Goal: Transaction & Acquisition: Subscribe to service/newsletter

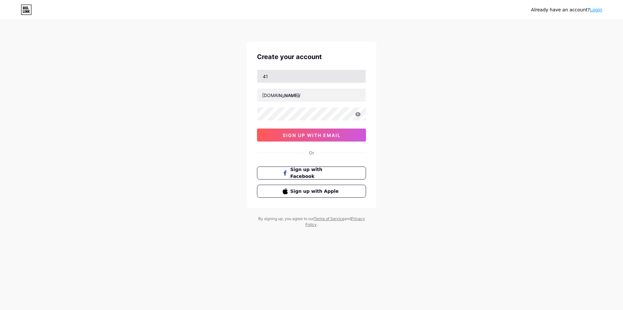
type input "4"
type input "[EMAIL_ADDRESS][DOMAIN_NAME]"
click at [293, 97] on input "text" at bounding box center [311, 95] width 108 height 13
type input "profikaktus"
click at [242, 87] on div "Already have an account? Login Create your account [EMAIL_ADDRESS][DOMAIN_NAME]…" at bounding box center [311, 124] width 623 height 248
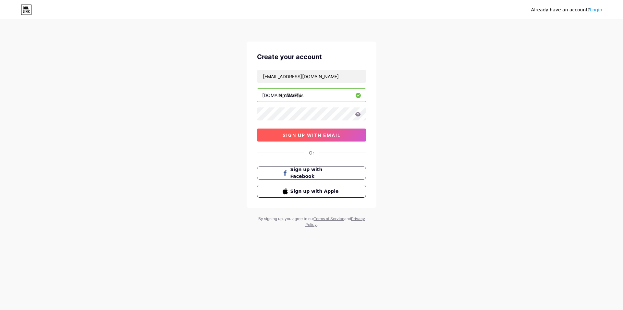
click at [295, 134] on span "sign up with email" at bounding box center [312, 135] width 58 height 6
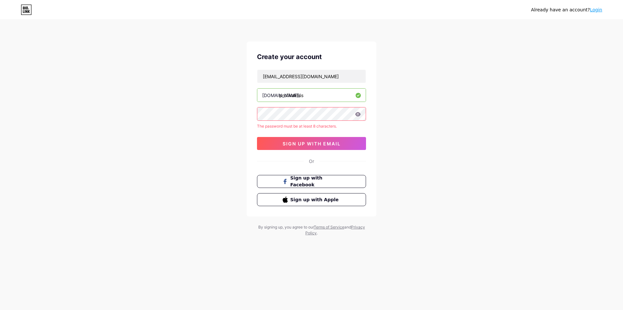
click at [357, 116] on icon at bounding box center [358, 114] width 6 height 4
click at [359, 116] on icon at bounding box center [358, 114] width 6 height 4
click at [359, 115] on icon at bounding box center [358, 114] width 6 height 5
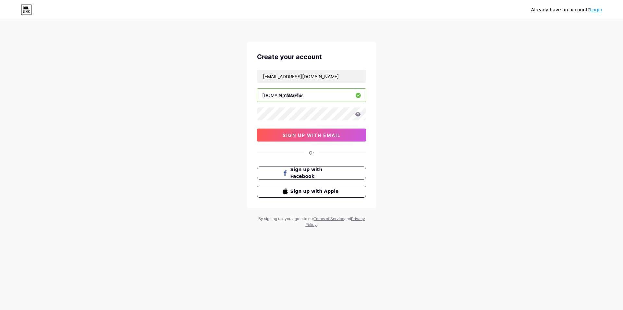
click at [359, 115] on icon at bounding box center [358, 114] width 6 height 4
click at [358, 114] on icon at bounding box center [358, 114] width 6 height 5
click at [358, 114] on icon at bounding box center [357, 114] width 6 height 6
click at [358, 114] on icon at bounding box center [358, 114] width 6 height 5
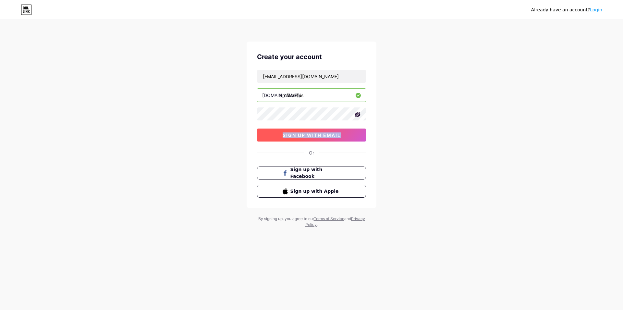
click at [349, 135] on button "sign up with email" at bounding box center [311, 135] width 109 height 13
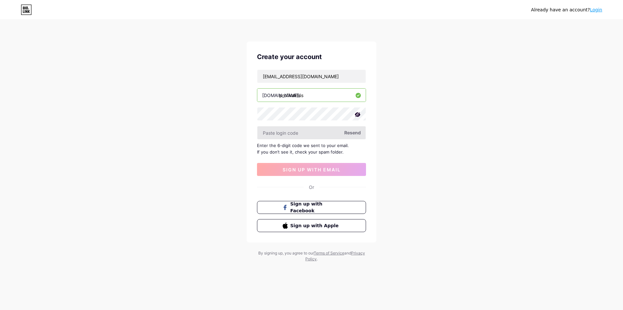
click at [326, 132] on input "text" at bounding box center [311, 132] width 108 height 13
click at [353, 130] on span "Resend" at bounding box center [352, 132] width 17 height 7
click at [326, 132] on input "text" at bounding box center [311, 132] width 108 height 13
click at [313, 204] on span "Sign up with Facebook" at bounding box center [315, 208] width 51 height 14
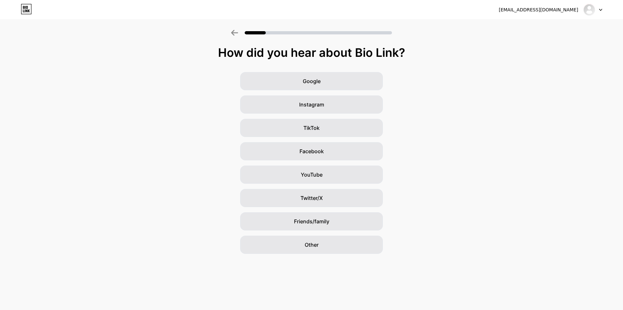
drag, startPoint x: 214, startPoint y: 50, endPoint x: 369, endPoint y: 38, distance: 155.4
click at [370, 38] on div "How did you hear about Bio Link? Google Instagram TikTok Facebook YouTube Twitt…" at bounding box center [311, 142] width 623 height 224
click at [382, 55] on div "How did you hear about Bio Link?" at bounding box center [311, 52] width 617 height 13
click at [331, 247] on div "Other" at bounding box center [311, 245] width 143 height 18
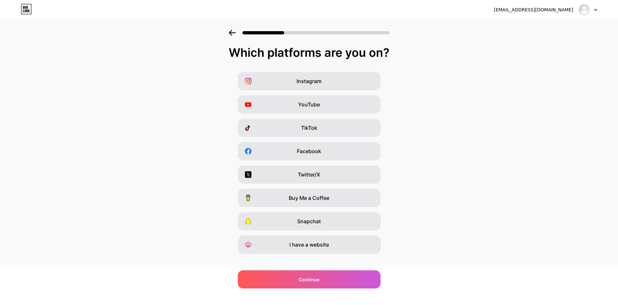
drag, startPoint x: 223, startPoint y: 54, endPoint x: 392, endPoint y: 51, distance: 168.8
click at [361, 53] on div "Which platforms are you on?" at bounding box center [308, 52] width 605 height 13
click at [395, 50] on div "Which platforms are you on?" at bounding box center [308, 52] width 605 height 13
click at [322, 81] on span "Instagram" at bounding box center [309, 81] width 25 height 8
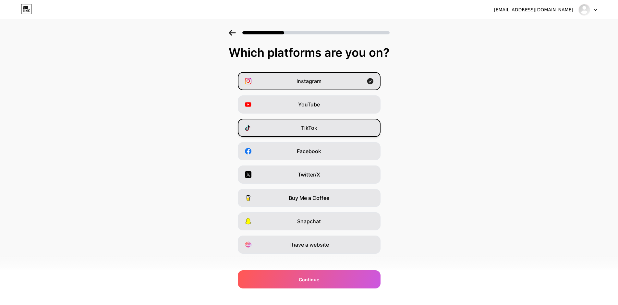
drag, startPoint x: 327, startPoint y: 109, endPoint x: 330, endPoint y: 134, distance: 24.8
click at [327, 110] on div "YouTube" at bounding box center [309, 104] width 143 height 18
drag, startPoint x: 330, startPoint y: 136, endPoint x: 339, endPoint y: 156, distance: 22.7
click at [330, 136] on div "TikTok" at bounding box center [309, 128] width 143 height 18
click at [317, 129] on span "TikTok" at bounding box center [309, 128] width 16 height 8
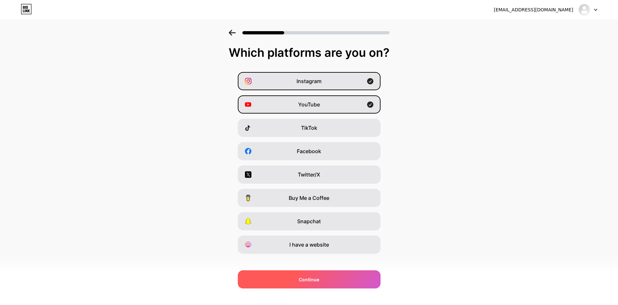
click at [308, 276] on span "Continue" at bounding box center [309, 279] width 20 height 7
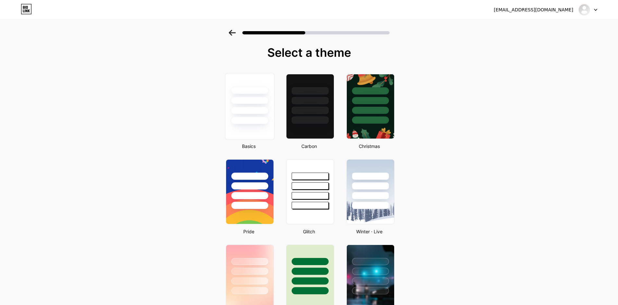
click at [261, 110] on div at bounding box center [250, 110] width 38 height 7
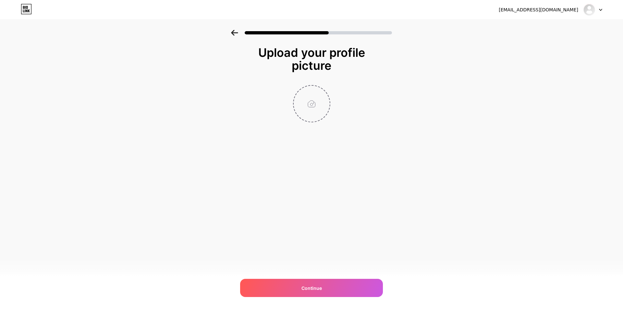
click at [314, 104] on input "file" at bounding box center [312, 104] width 36 height 36
type input "C:\fakepath\364984583_1469172380517776_8211322406429223524_n.jpg"
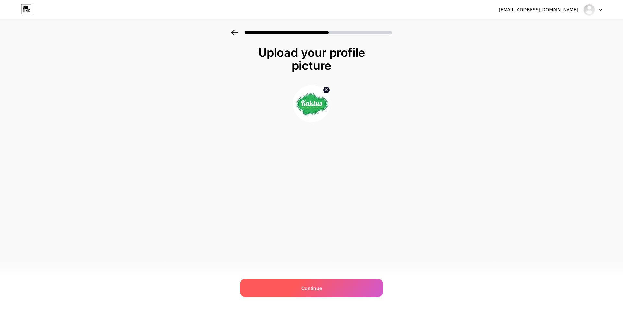
click at [316, 287] on span "Continue" at bounding box center [312, 288] width 20 height 7
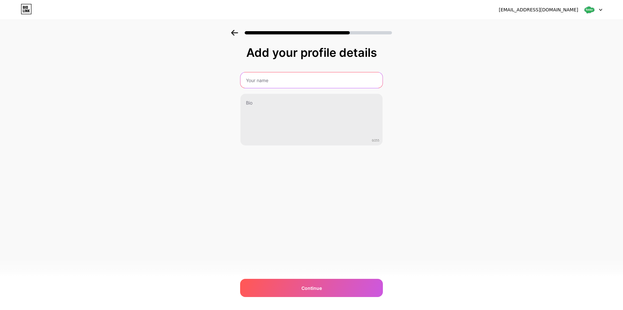
click at [273, 85] on input "text" at bounding box center [312, 80] width 142 height 16
type input "Kaktus"
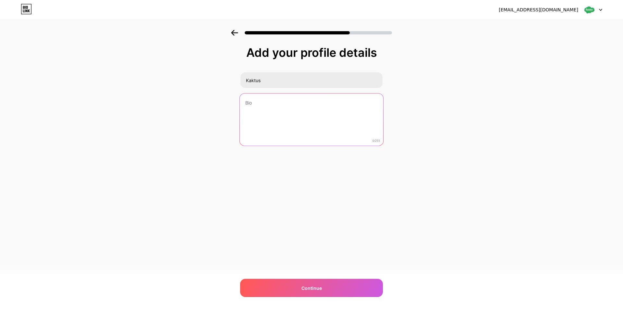
click at [273, 110] on textarea at bounding box center [311, 119] width 143 height 53
paste textarea "54087846"
type textarea "5"
paste textarea "Натяжной Потолок"
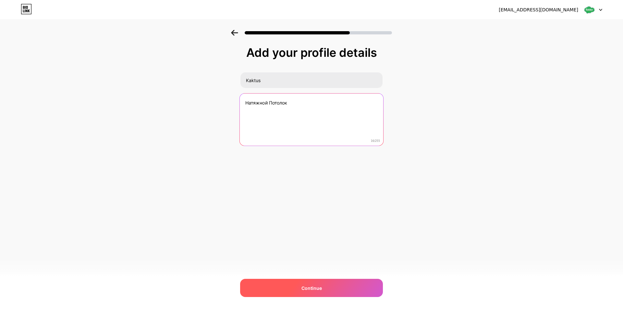
type textarea "Натяжной Потолок"
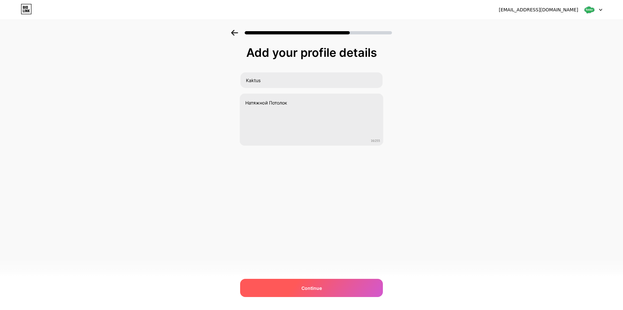
click at [353, 288] on div "Continue" at bounding box center [311, 288] width 143 height 18
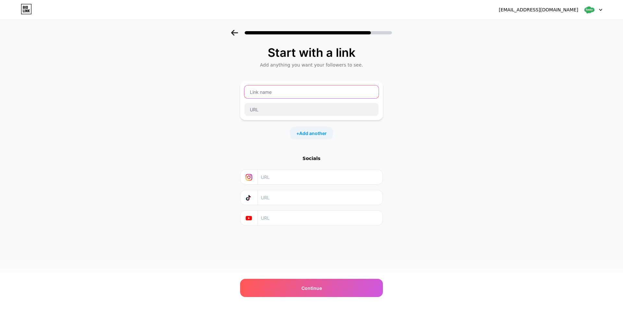
click at [279, 93] on input "text" at bounding box center [311, 91] width 134 height 13
paste input "Натяжной Потолок"
type input "Kaktus - Натяжной Потолок"
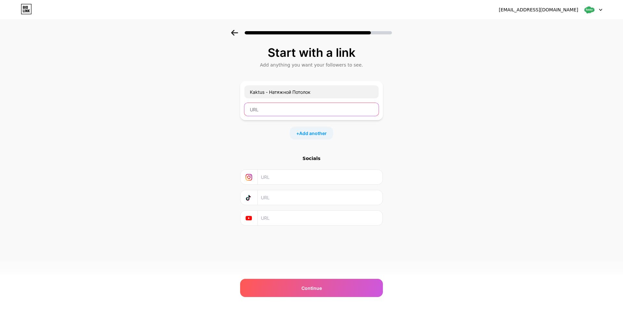
click at [266, 110] on input "text" at bounding box center [311, 109] width 134 height 13
type input "profikaktus"
click at [283, 180] on input "text" at bounding box center [320, 177] width 118 height 15
click at [287, 176] on input "text" at bounding box center [320, 177] width 118 height 15
paste input "[URL][DOMAIN_NAME]"
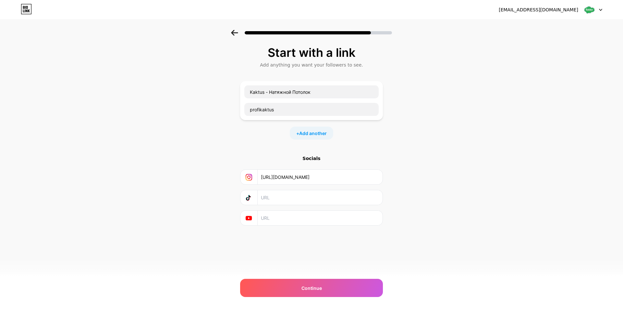
type input "[URL][DOMAIN_NAME]"
drag, startPoint x: 271, startPoint y: 199, endPoint x: 268, endPoint y: 213, distance: 13.9
click at [269, 212] on div "Socials [URL][DOMAIN_NAME]" at bounding box center [311, 190] width 143 height 70
click at [267, 215] on input "text" at bounding box center [320, 218] width 118 height 15
paste input "[URL][DOMAIN_NAME]"
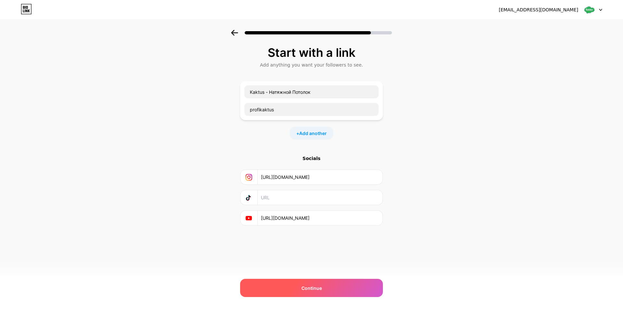
type input "[URL][DOMAIN_NAME]"
click at [299, 293] on div "Continue" at bounding box center [311, 288] width 143 height 18
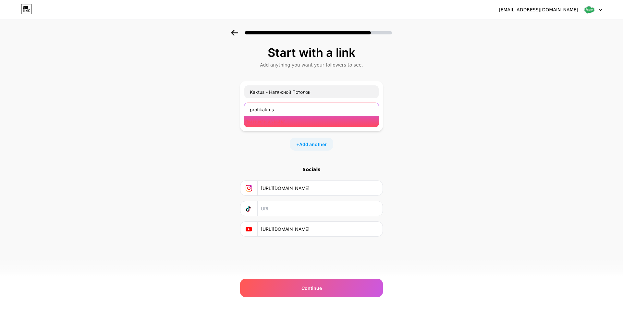
click at [284, 109] on input "profikaktus" at bounding box center [311, 109] width 134 height 13
click at [292, 109] on input "profikaktus" at bounding box center [311, 109] width 134 height 13
click at [297, 109] on input "profikaktus" at bounding box center [311, 109] width 134 height 13
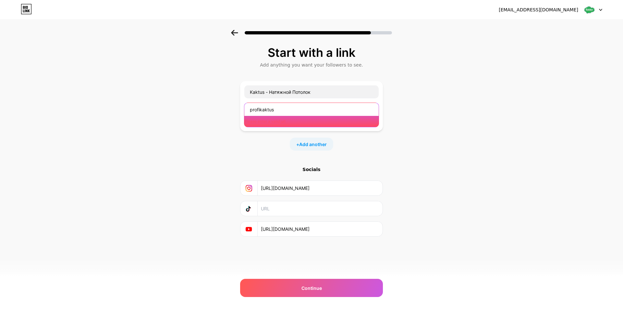
click at [310, 111] on input "profikaktus" at bounding box center [311, 109] width 134 height 13
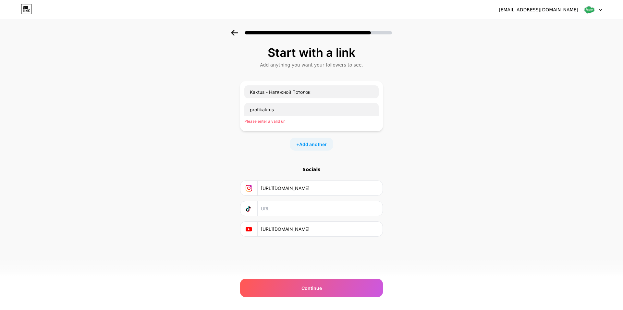
click at [229, 139] on div "Start with a link Add anything you want your followers to see. Kaktus - Натяжно…" at bounding box center [311, 149] width 623 height 239
drag, startPoint x: 249, startPoint y: 122, endPoint x: 284, endPoint y: 121, distance: 35.4
click at [284, 121] on div "Please enter a valid url" at bounding box center [311, 121] width 134 height 6
click at [290, 121] on div "Please enter a valid url" at bounding box center [311, 121] width 134 height 6
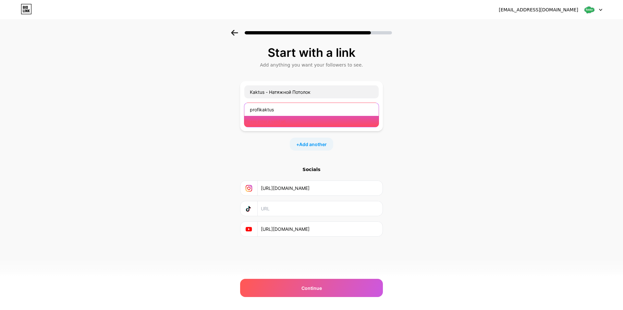
click at [292, 108] on input "profikaktus" at bounding box center [311, 109] width 134 height 13
drag, startPoint x: 292, startPoint y: 108, endPoint x: 237, endPoint y: 111, distance: 55.0
click at [237, 111] on div "Start with a link Add anything you want your followers to see. Kaktus - Натяжно…" at bounding box center [311, 149] width 623 height 239
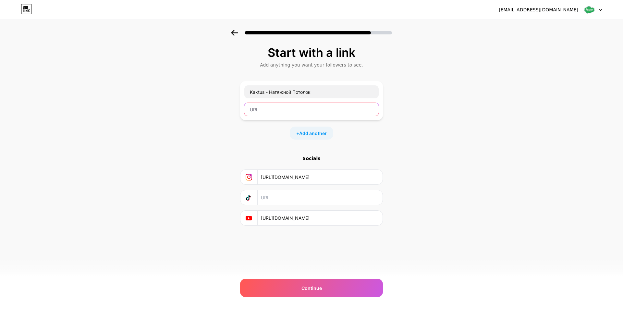
click at [279, 110] on input "text" at bounding box center [311, 109] width 134 height 13
click at [311, 131] on span "Add another" at bounding box center [313, 133] width 28 height 7
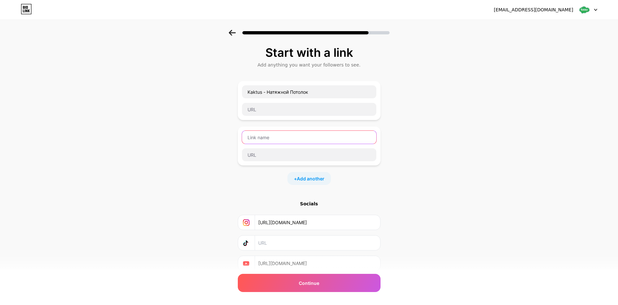
click at [281, 137] on input "text" at bounding box center [309, 137] width 134 height 13
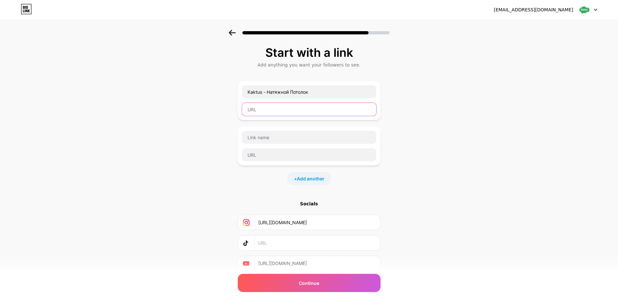
click at [275, 112] on input "text" at bounding box center [309, 109] width 134 height 13
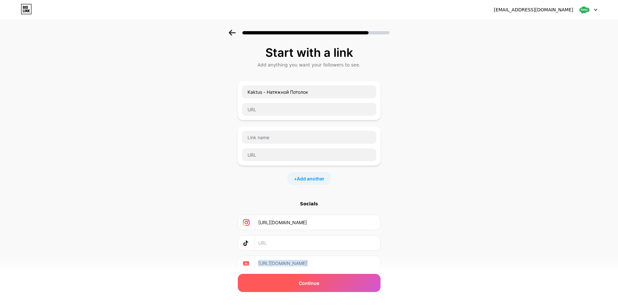
drag, startPoint x: 302, startPoint y: 292, endPoint x: 302, endPoint y: 289, distance: 3.6
click at [302, 290] on div "Start with a link Add anything you want your followers to see. Kaktus - Натяжно…" at bounding box center [309, 174] width 143 height 257
click at [302, 289] on div "Continue" at bounding box center [309, 283] width 143 height 18
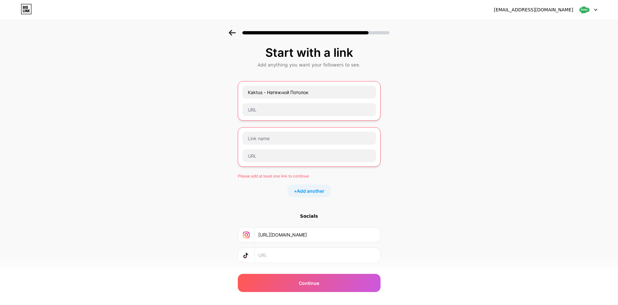
click at [330, 145] on div at bounding box center [309, 138] width 134 height 14
drag, startPoint x: 352, startPoint y: 129, endPoint x: 264, endPoint y: 148, distance: 90.3
click at [264, 148] on div at bounding box center [309, 146] width 134 height 31
click at [235, 31] on icon at bounding box center [232, 33] width 7 height 6
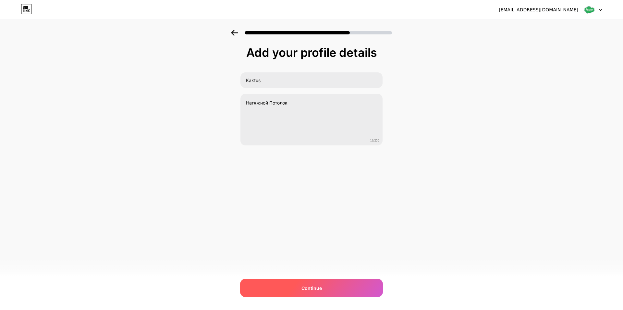
click at [294, 283] on div "Continue" at bounding box center [311, 288] width 143 height 18
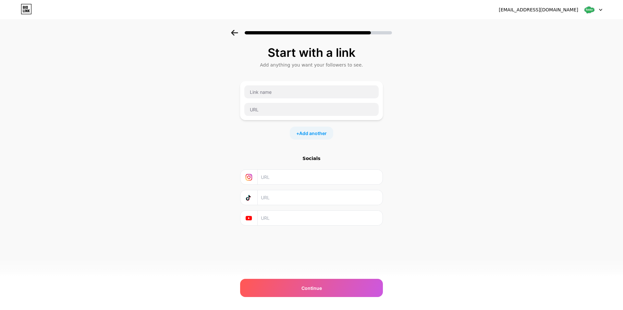
click at [289, 177] on input "text" at bounding box center [320, 177] width 118 height 15
type input "V"
paste input "[URL][DOMAIN_NAME]"
type input "[URL][DOMAIN_NAME]"
drag, startPoint x: 367, startPoint y: 177, endPoint x: 232, endPoint y: 180, distance: 134.8
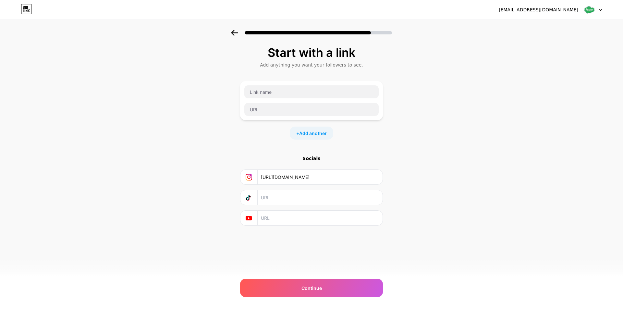
click at [232, 180] on div "Start with a link Add anything you want your followers to see. + Add another So…" at bounding box center [311, 144] width 623 height 228
click at [274, 215] on input "text" at bounding box center [320, 218] width 118 height 15
paste input "[URL][DOMAIN_NAME]"
type input "[URL][DOMAIN_NAME]"
click at [338, 178] on input "text" at bounding box center [320, 177] width 118 height 15
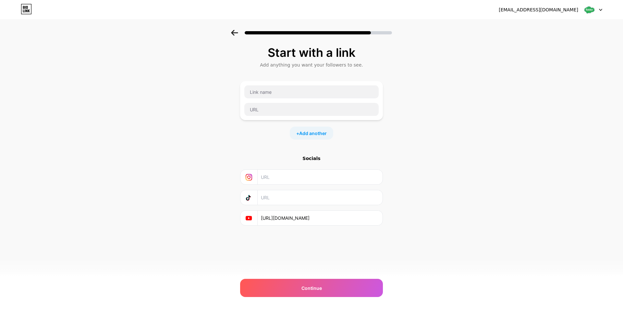
paste input "[URL][DOMAIN_NAME]"
type input "[URL][DOMAIN_NAME]"
click at [311, 287] on span "Continue" at bounding box center [312, 288] width 20 height 7
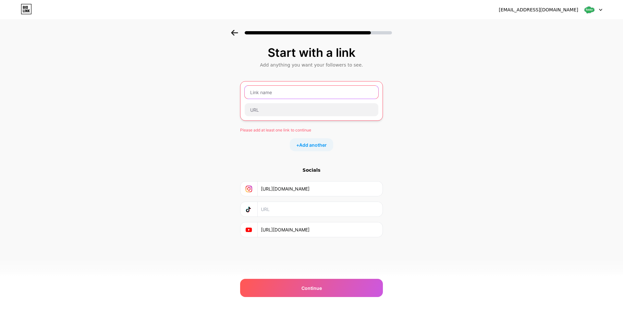
click at [263, 93] on input "text" at bounding box center [312, 92] width 134 height 13
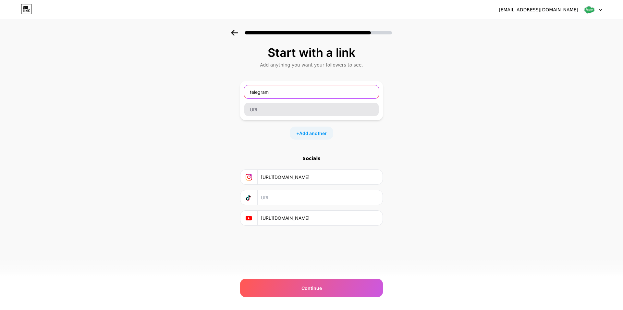
type input "telegram"
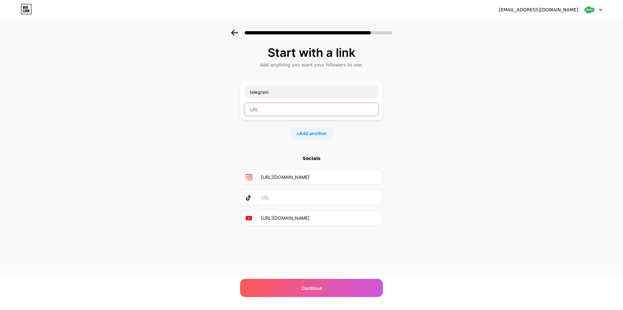
click at [270, 112] on input "text" at bounding box center [311, 109] width 134 height 13
click at [303, 108] on input "text" at bounding box center [311, 109] width 134 height 13
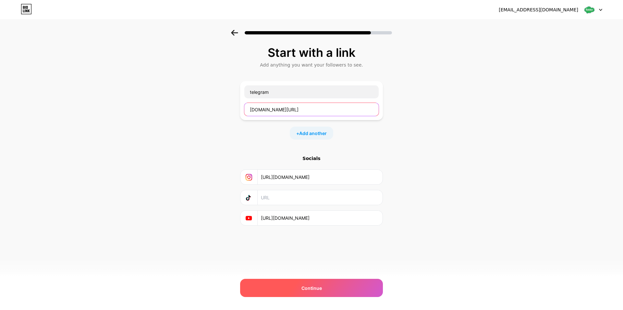
type input "[DOMAIN_NAME][URL]"
click at [316, 282] on div "Continue" at bounding box center [311, 288] width 143 height 18
click at [311, 290] on span "Continue" at bounding box center [312, 288] width 20 height 7
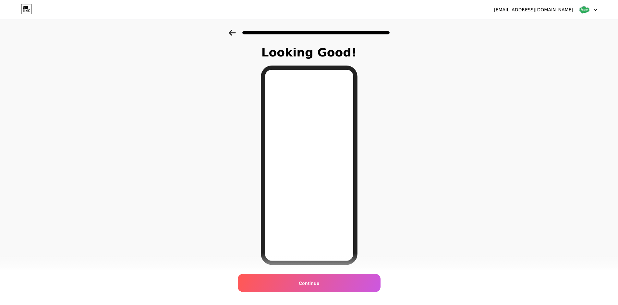
click at [310, 287] on div "Continue" at bounding box center [309, 283] width 143 height 18
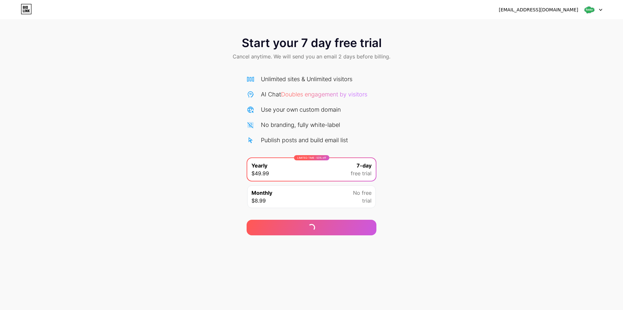
click at [568, 11] on div "[EMAIL_ADDRESS][DOMAIN_NAME]" at bounding box center [539, 9] width 80 height 7
click at [598, 9] on div at bounding box center [593, 10] width 19 height 12
drag, startPoint x: 273, startPoint y: 19, endPoint x: 265, endPoint y: 18, distance: 7.5
click at [267, 19] on div "[EMAIL_ADDRESS][DOMAIN_NAME] Logout Link Copied Start your 7 day free trial Can…" at bounding box center [311, 117] width 623 height 235
click at [182, 101] on div "Start your 7 day free trial Cancel anytime. We will send you an email 2 days be…" at bounding box center [311, 132] width 623 height 205
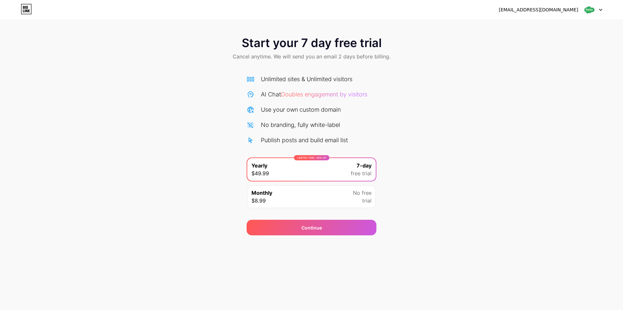
click at [348, 41] on span "Start your 7 day free trial" at bounding box center [312, 42] width 140 height 13
click at [29, 9] on icon at bounding box center [26, 9] width 11 height 10
click at [334, 196] on div "Monthly $8.99 No free trial" at bounding box center [311, 196] width 129 height 23
click at [339, 238] on div "[EMAIL_ADDRESS][DOMAIN_NAME] Logout Link Copied Start your 7 day free trial Can…" at bounding box center [311, 155] width 623 height 310
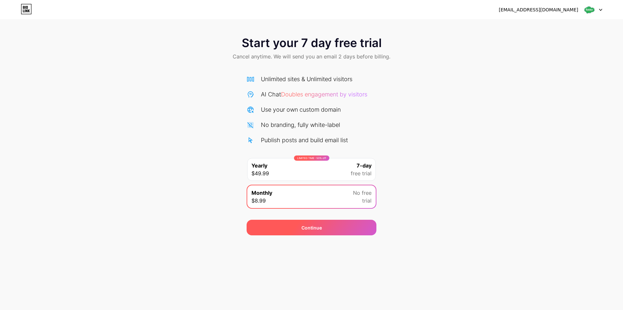
click at [324, 226] on div "Continue" at bounding box center [312, 228] width 130 height 16
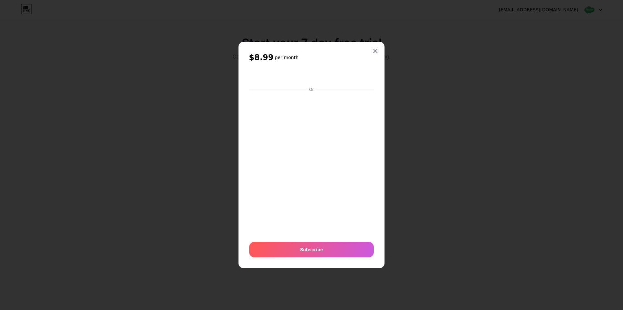
click at [370, 46] on div "$8.99 per month Or Subscribe" at bounding box center [312, 155] width 146 height 226
click at [371, 47] on div "$8.99 per month Or Subscribe" at bounding box center [312, 155] width 146 height 226
click at [372, 48] on div at bounding box center [376, 51] width 12 height 12
